Goal: Register for event/course

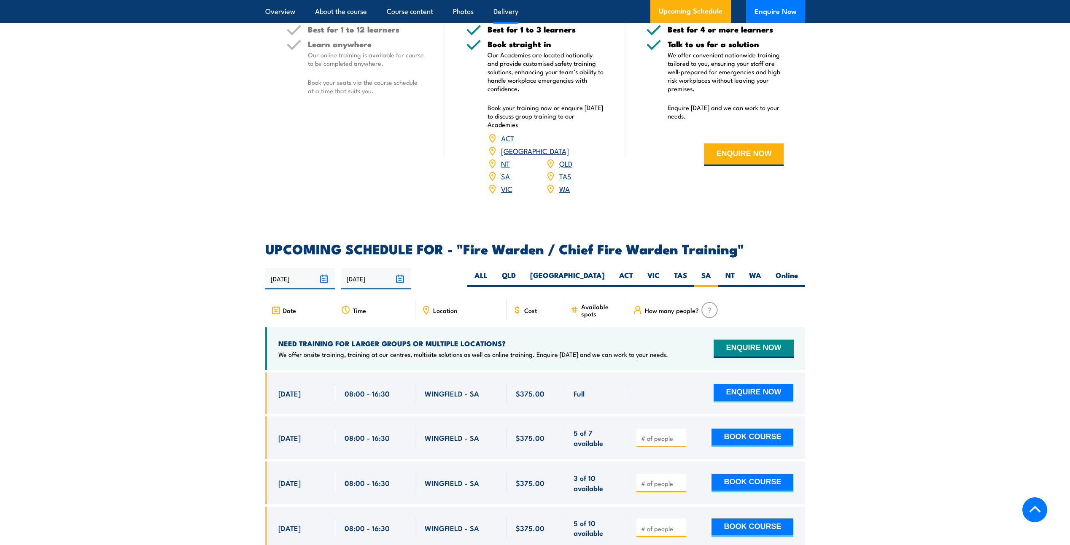
scroll to position [1256, 0]
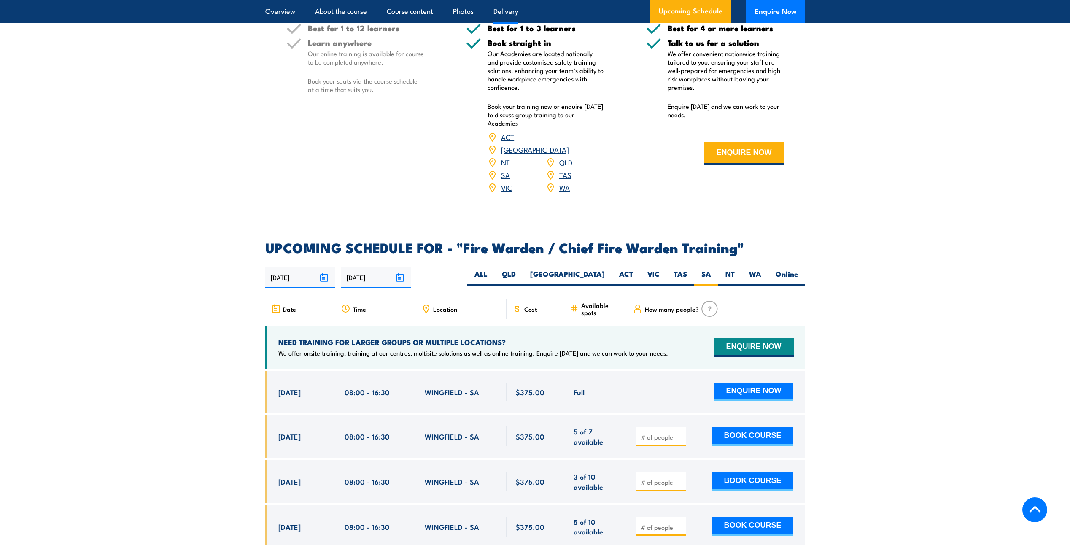
click at [709, 277] on label "SA" at bounding box center [706, 277] width 24 height 16
click at [711, 275] on input "SA" at bounding box center [713, 271] width 5 height 5
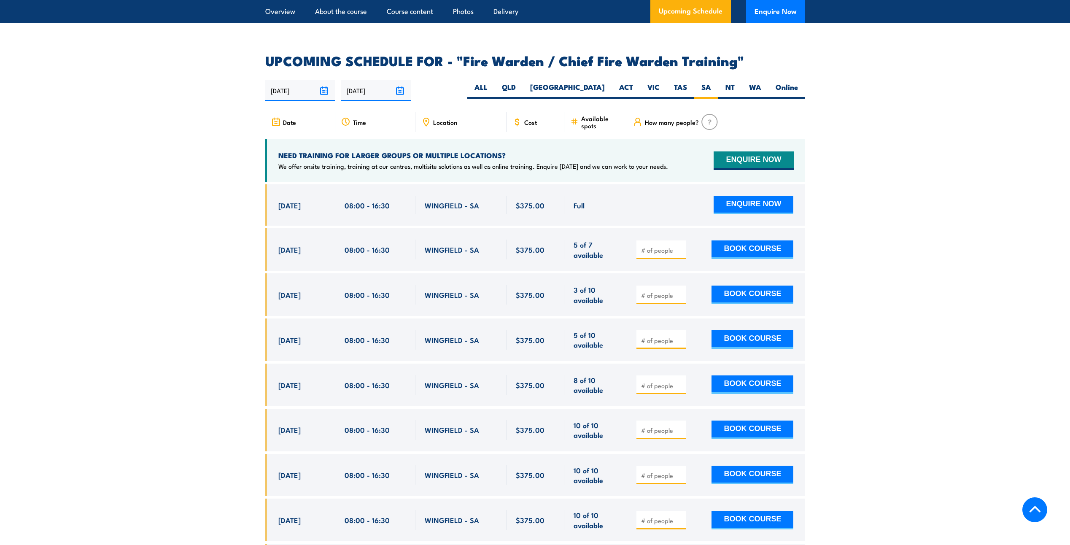
scroll to position [1466, 0]
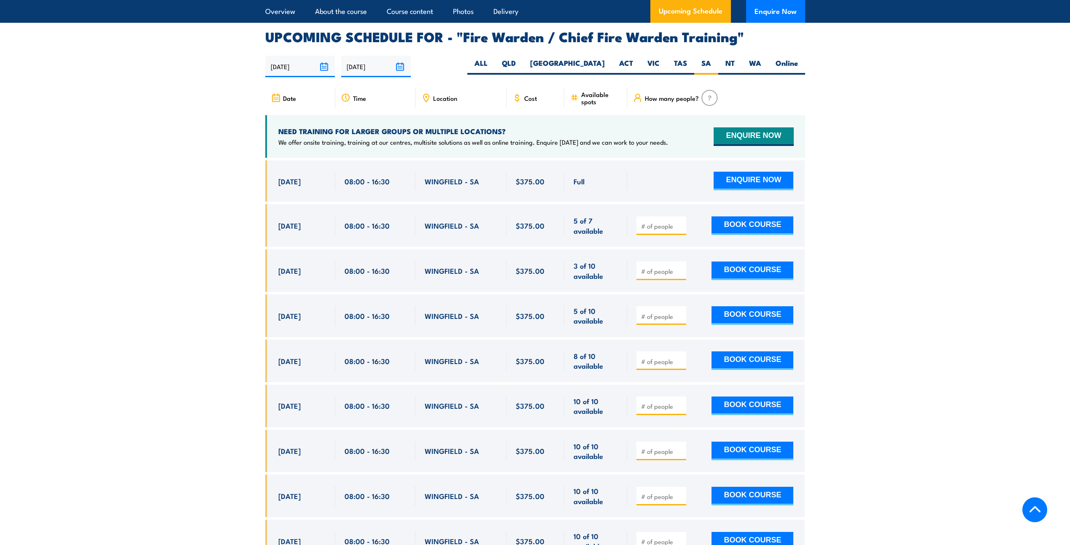
click at [59, 235] on section "UPCOMING SCHEDULE FOR - "Fire Warden / Chief Fire Warden Training" [DATE] [DATE]" at bounding box center [535, 370] width 1070 height 680
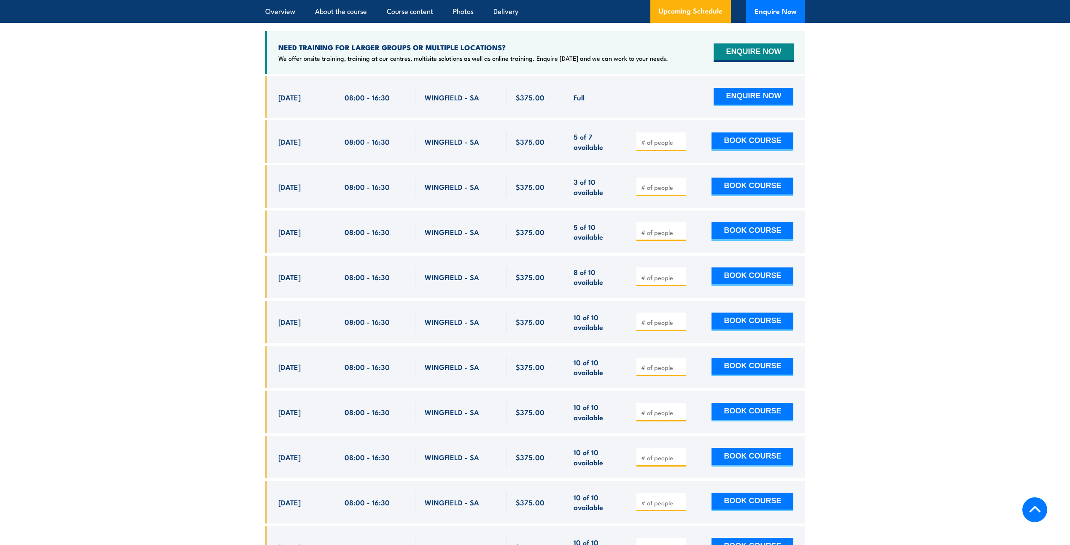
scroll to position [1551, 0]
click at [946, 316] on section "UPCOMING SCHEDULE FOR - "Fire Warden / Chief Fire Warden Training" [DATE] [DATE]" at bounding box center [535, 286] width 1070 height 680
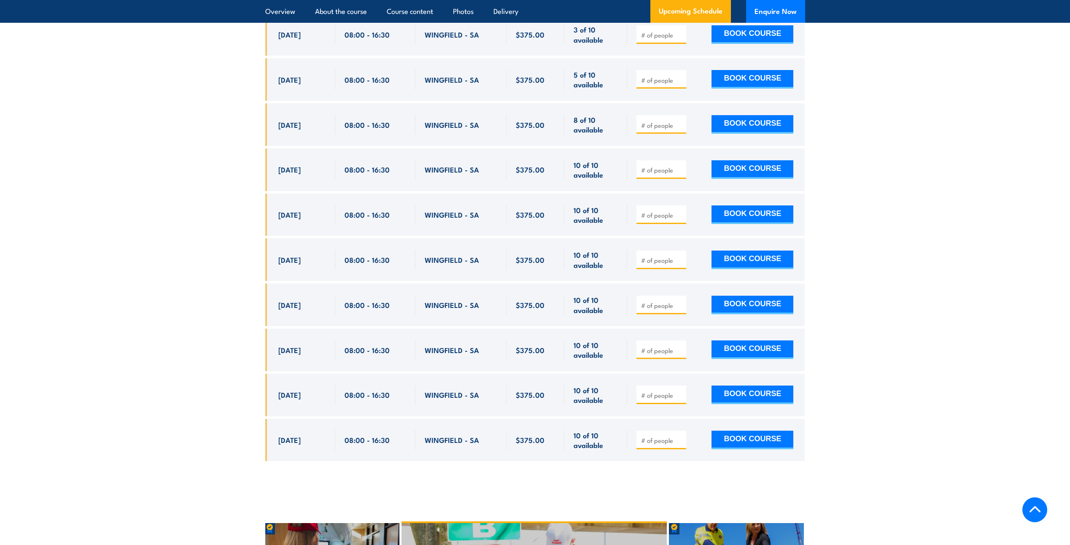
scroll to position [1677, 0]
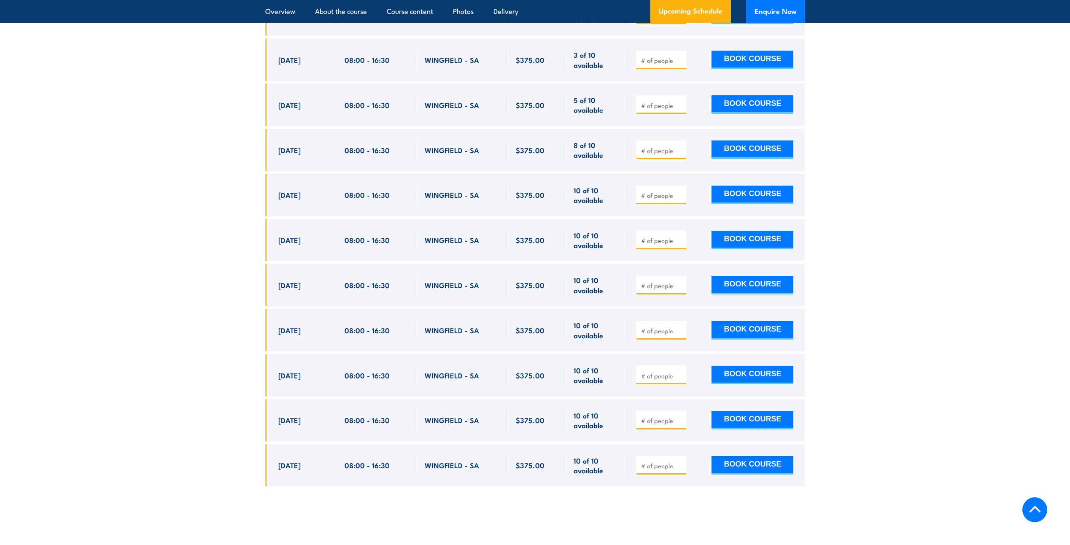
drag, startPoint x: 277, startPoint y: 192, endPoint x: 319, endPoint y: 189, distance: 41.8
click at [319, 189] on div "[DATE] 08:00 - 08:00" at bounding box center [300, 195] width 70 height 43
click at [327, 191] on div "[DATE] 08:00 - 08:00" at bounding box center [300, 195] width 70 height 43
drag, startPoint x: 279, startPoint y: 196, endPoint x: 813, endPoint y: 194, distance: 533.7
click at [813, 194] on section "UPCOMING SCHEDULE FOR - "Fire Warden / Chief Fire Warden Training" [DATE] [DATE]" at bounding box center [535, 159] width 1070 height 680
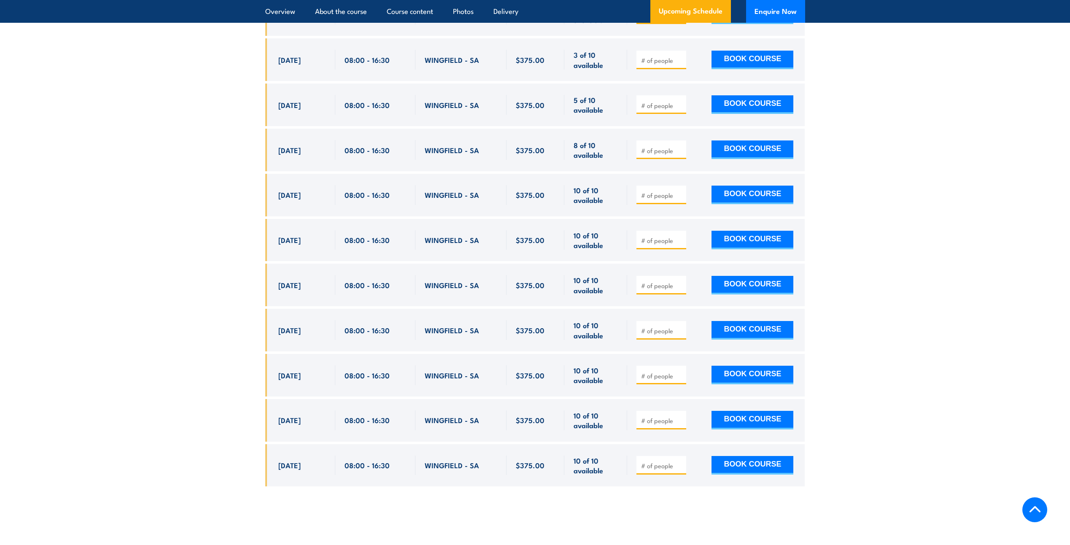
click at [327, 168] on div "Full Full" at bounding box center [535, 224] width 540 height 550
drag, startPoint x: 327, startPoint y: 168, endPoint x: 317, endPoint y: 192, distance: 25.4
click at [301, 192] on span "[DATE]" at bounding box center [289, 195] width 22 height 10
click at [301, 197] on span "[DATE]" at bounding box center [289, 195] width 22 height 10
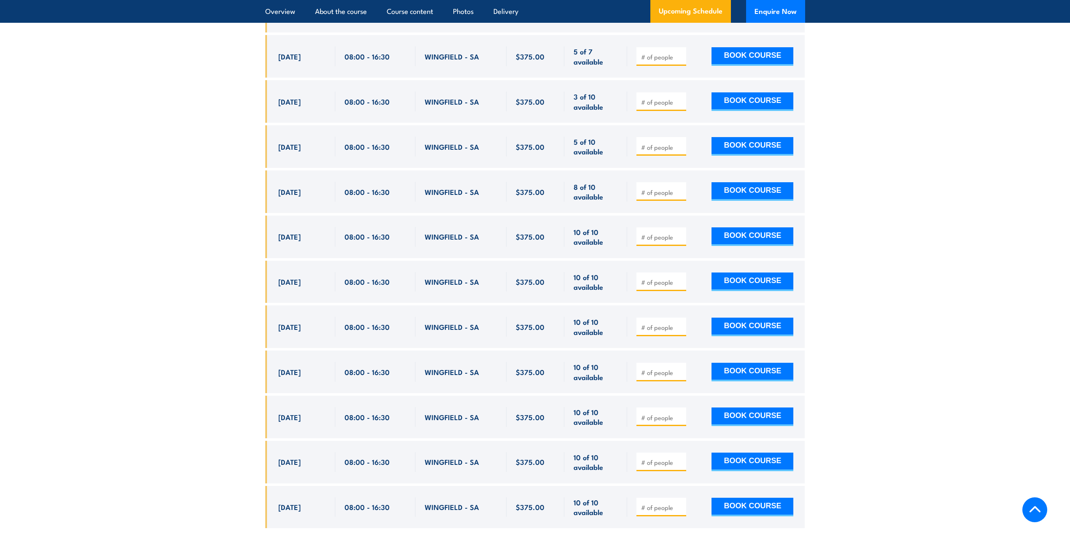
scroll to position [1593, 0]
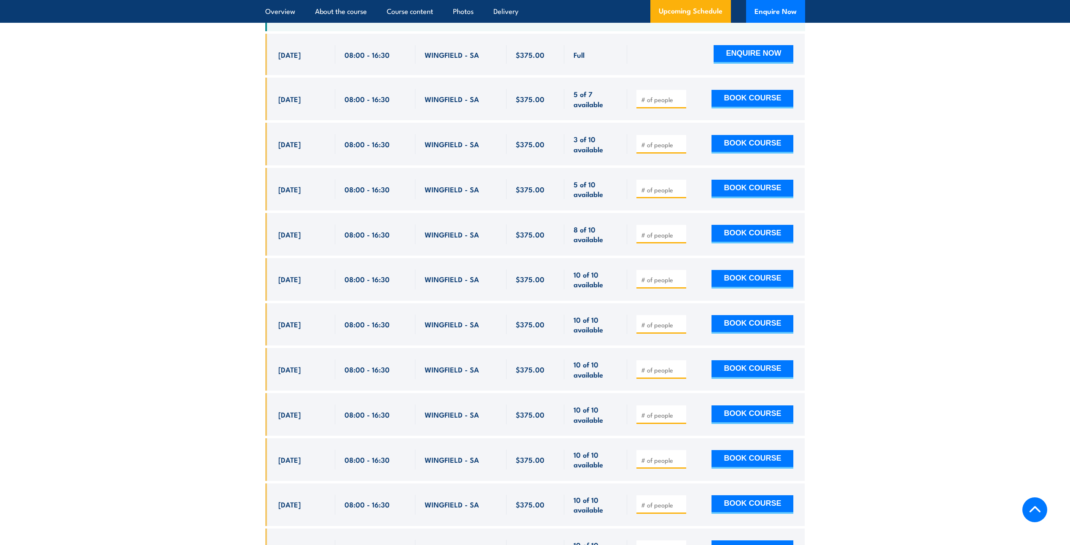
drag, startPoint x: 971, startPoint y: 183, endPoint x: 967, endPoint y: 179, distance: 5.7
click at [971, 183] on section "UPCOMING SCHEDULE FOR - "Fire Warden / Chief Fire Warden Training" [DATE] [DATE]" at bounding box center [535, 244] width 1070 height 680
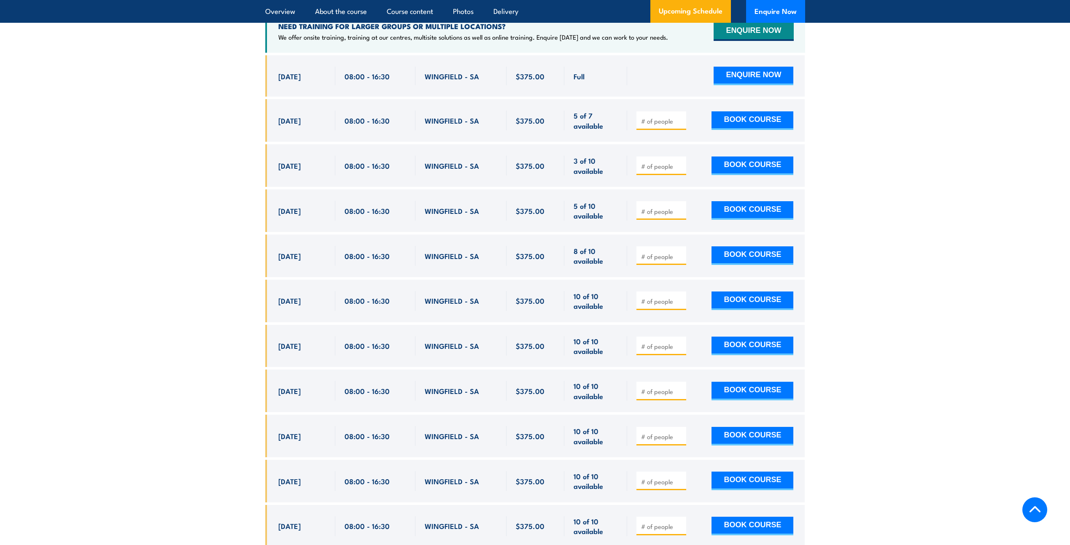
scroll to position [1551, 0]
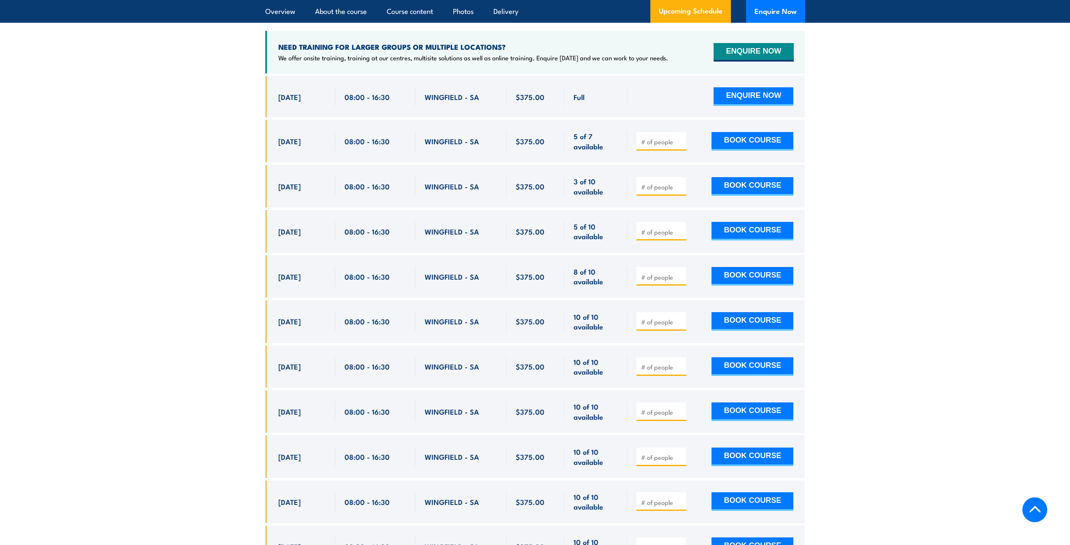
click at [122, 153] on section "UPCOMING SCHEDULE FOR - "Fire Warden / Chief Fire Warden Training" [DATE] [DATE]" at bounding box center [535, 286] width 1070 height 680
